Goal: Book appointment/travel/reservation

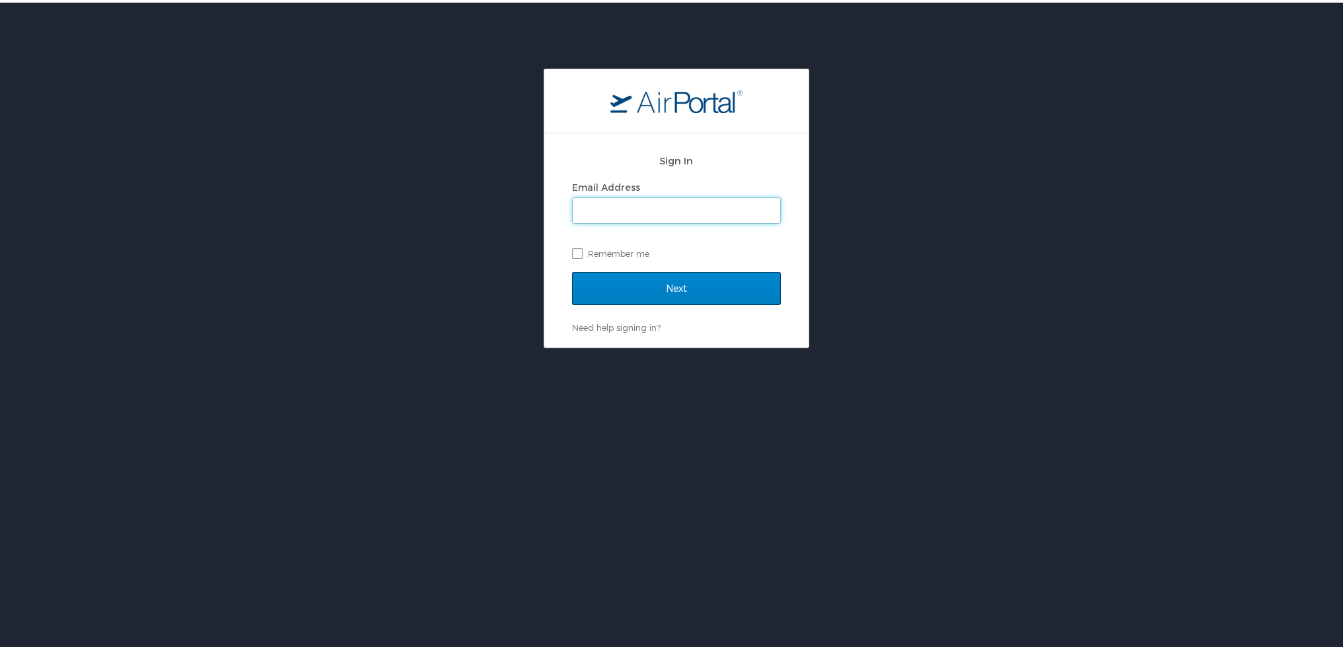
type input "bsproul@trovebrands.com"
click at [657, 288] on input "Next" at bounding box center [676, 286] width 209 height 33
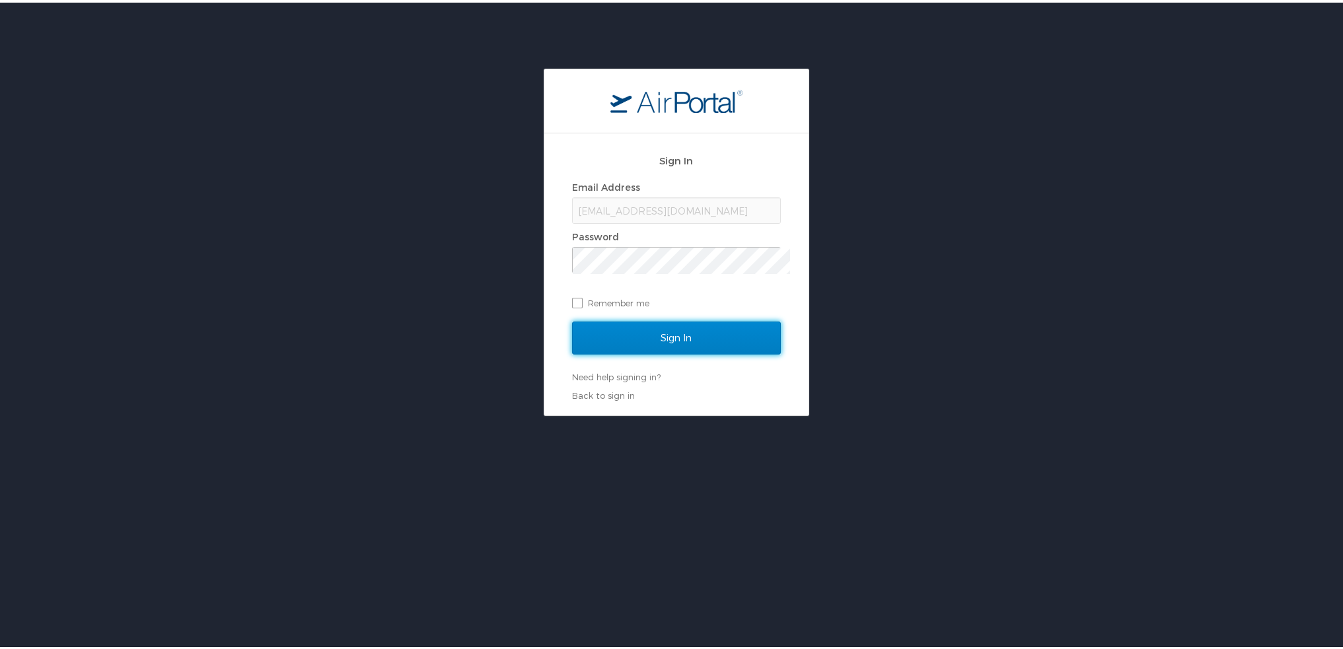
click at [665, 337] on input "Sign In" at bounding box center [676, 335] width 209 height 33
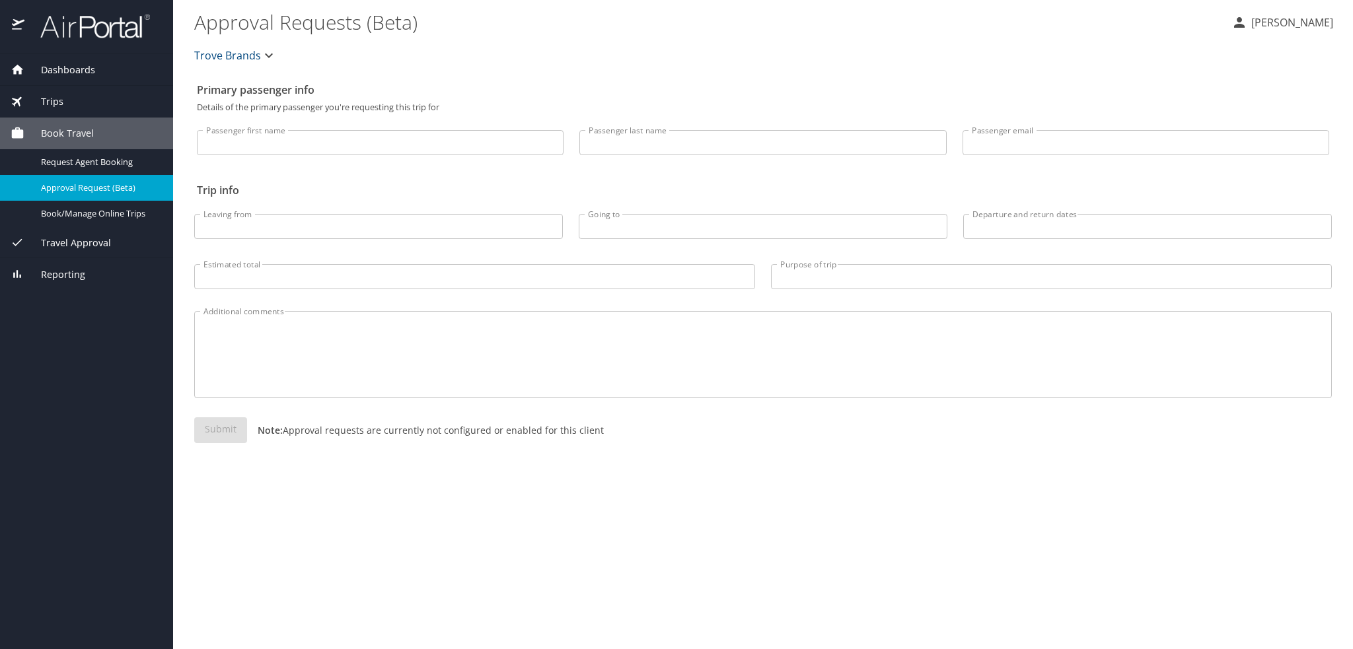
drag, startPoint x: 309, startPoint y: 137, endPoint x: 231, endPoint y: 145, distance: 78.4
click at [307, 137] on input "Passenger first name" at bounding box center [380, 142] width 367 height 25
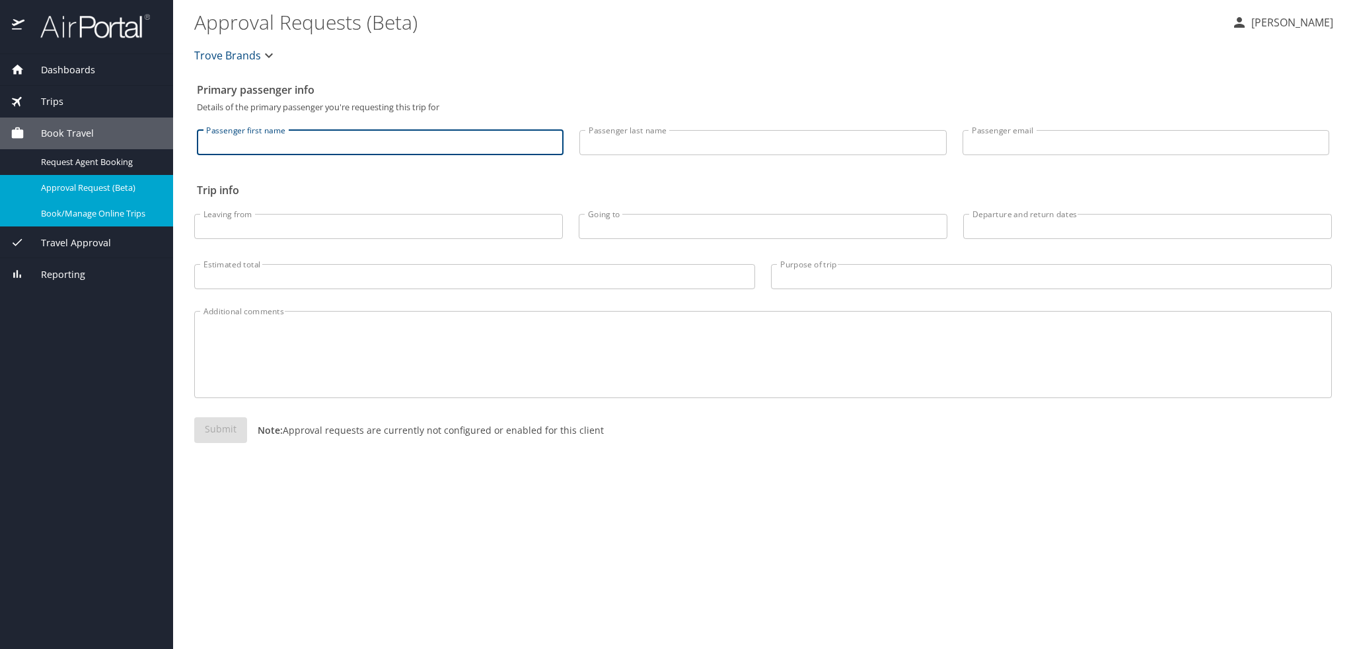
click at [90, 219] on span "Book/Manage Online Trips" at bounding box center [99, 213] width 116 height 13
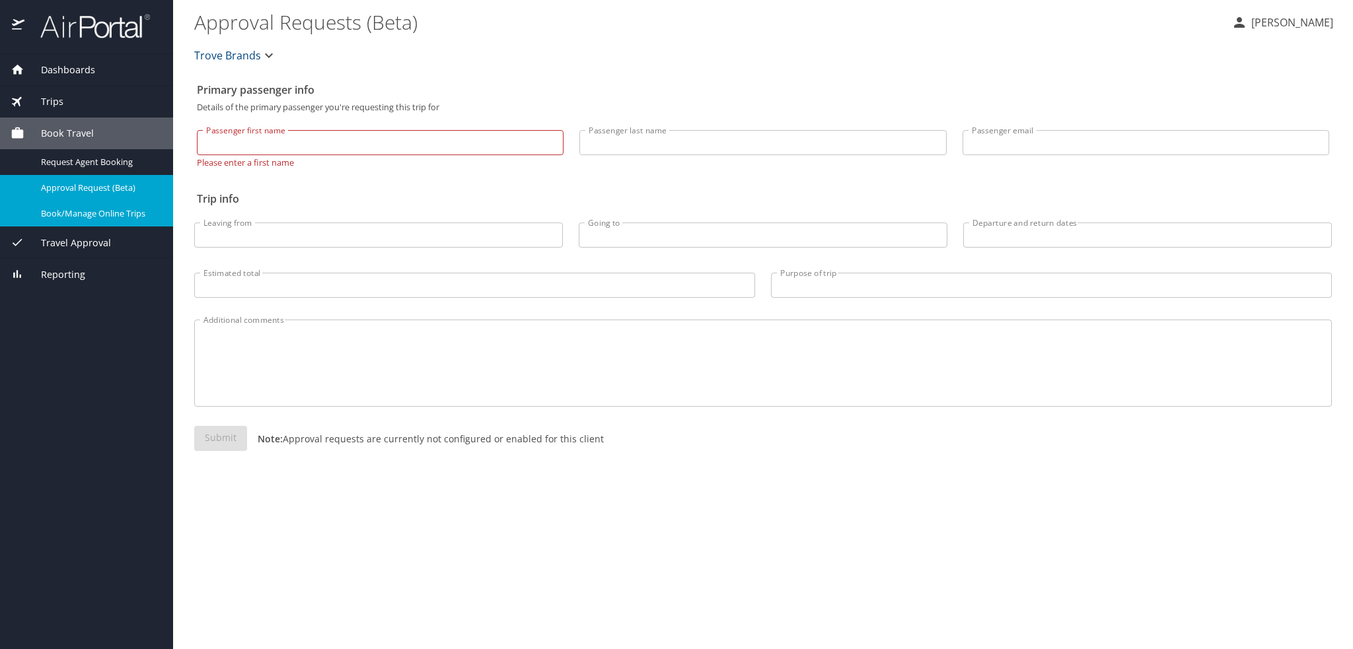
click at [89, 207] on span "Book/Manage Online Trips" at bounding box center [99, 213] width 116 height 13
